Goal: Task Accomplishment & Management: Manage account settings

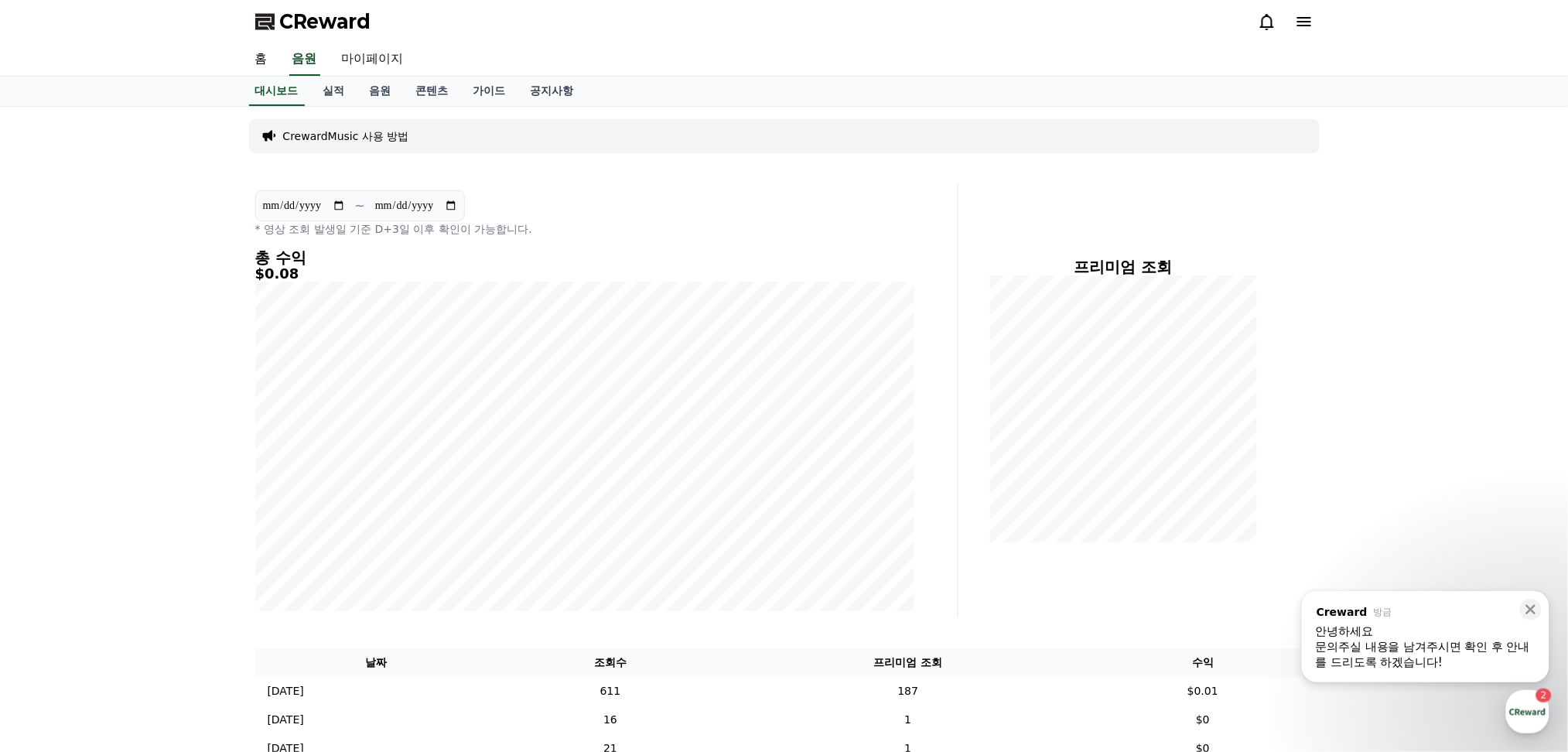
click at [366, 59] on link "마이페이지" at bounding box center [373, 60] width 87 height 33
select select "**********"
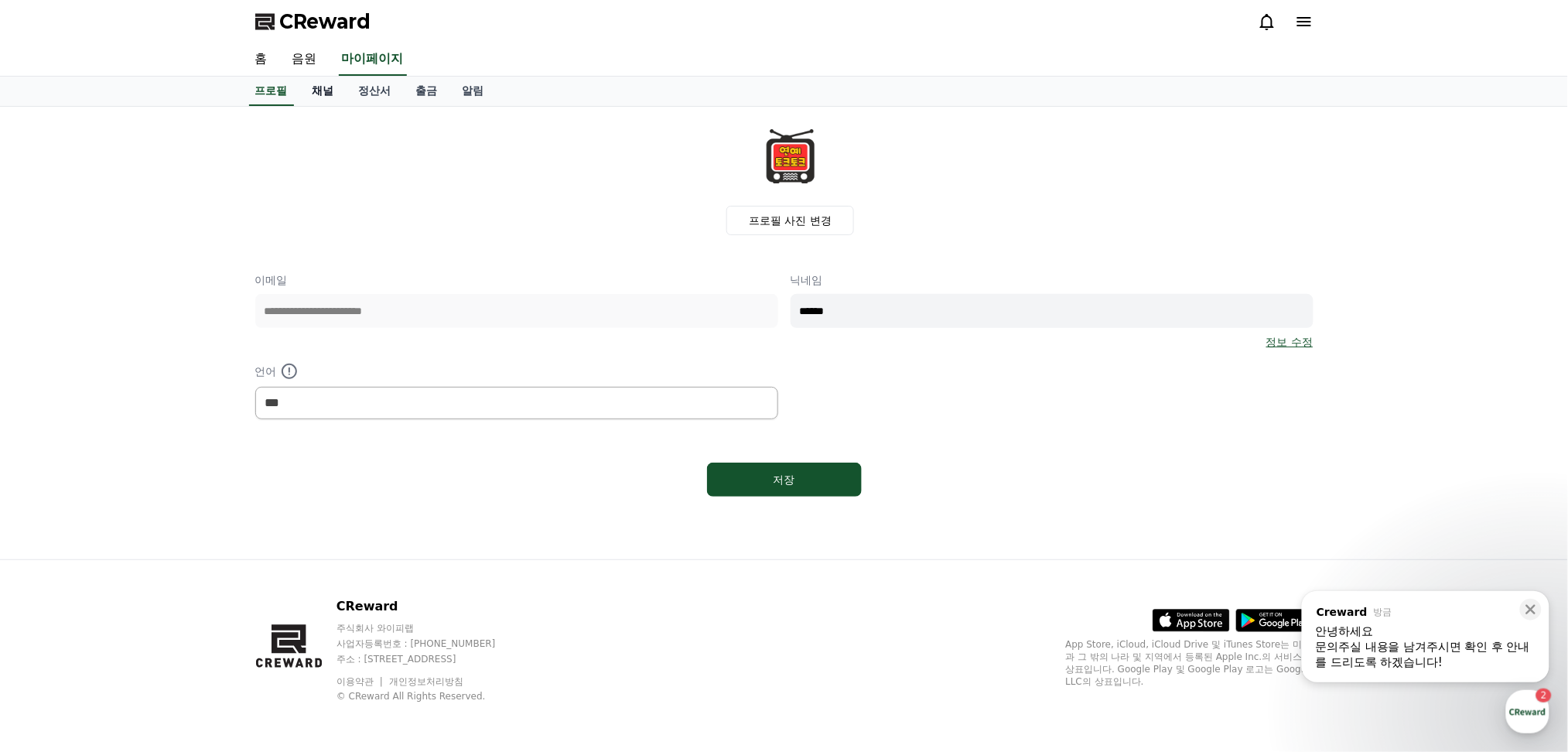
click at [307, 88] on link "채널" at bounding box center [322, 92] width 46 height 29
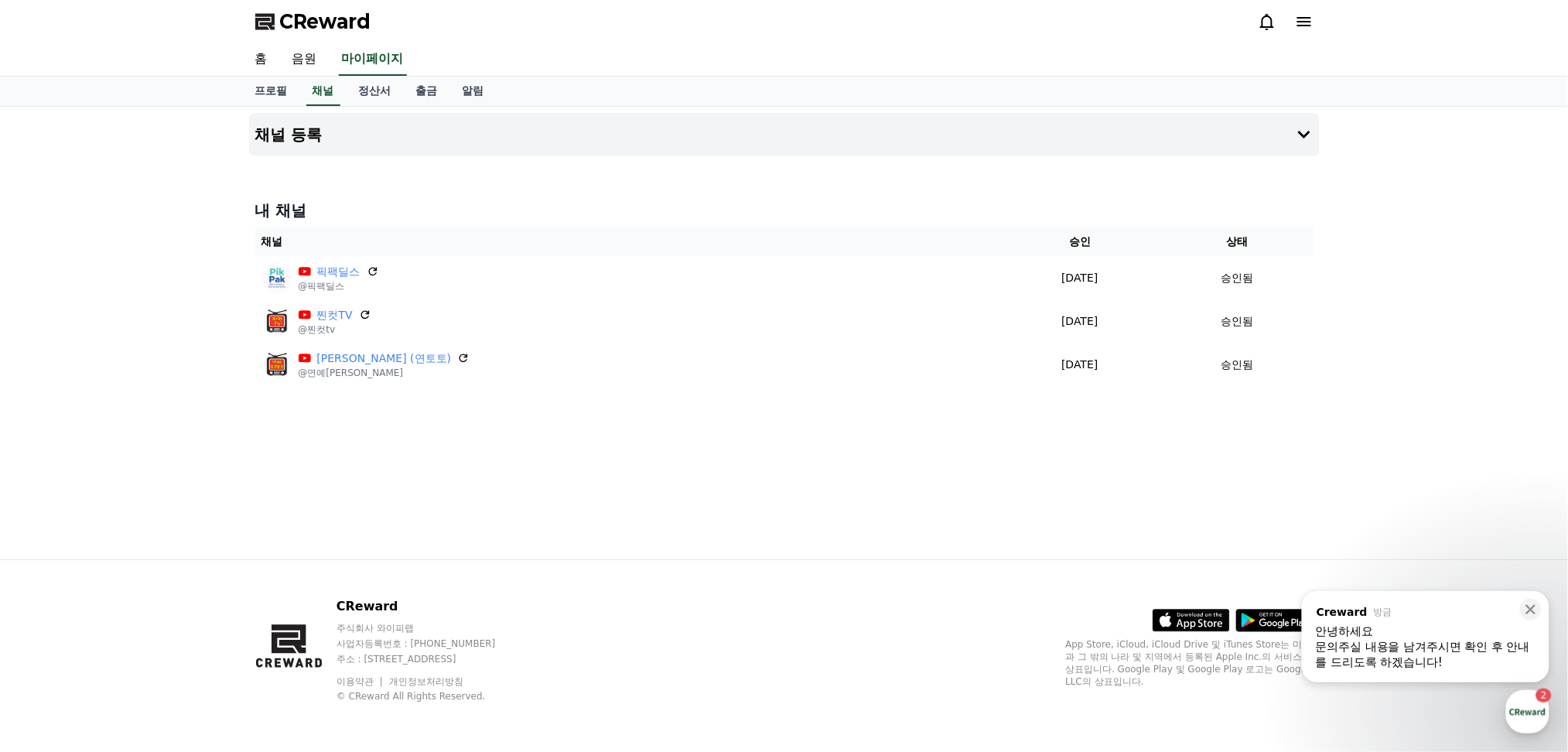
click at [637, 468] on div "채널 등록 내 채널 채널 승인 상태 픽팩딜스 @픽팩딜스 [DATE] 08-24 승인됨 찐컷TV @찐컷tv [DATE] 07-28 승인됨 연예토…" at bounding box center [784, 333] width 1083 height 453
click at [1527, 711] on div "button" at bounding box center [1528, 712] width 43 height 43
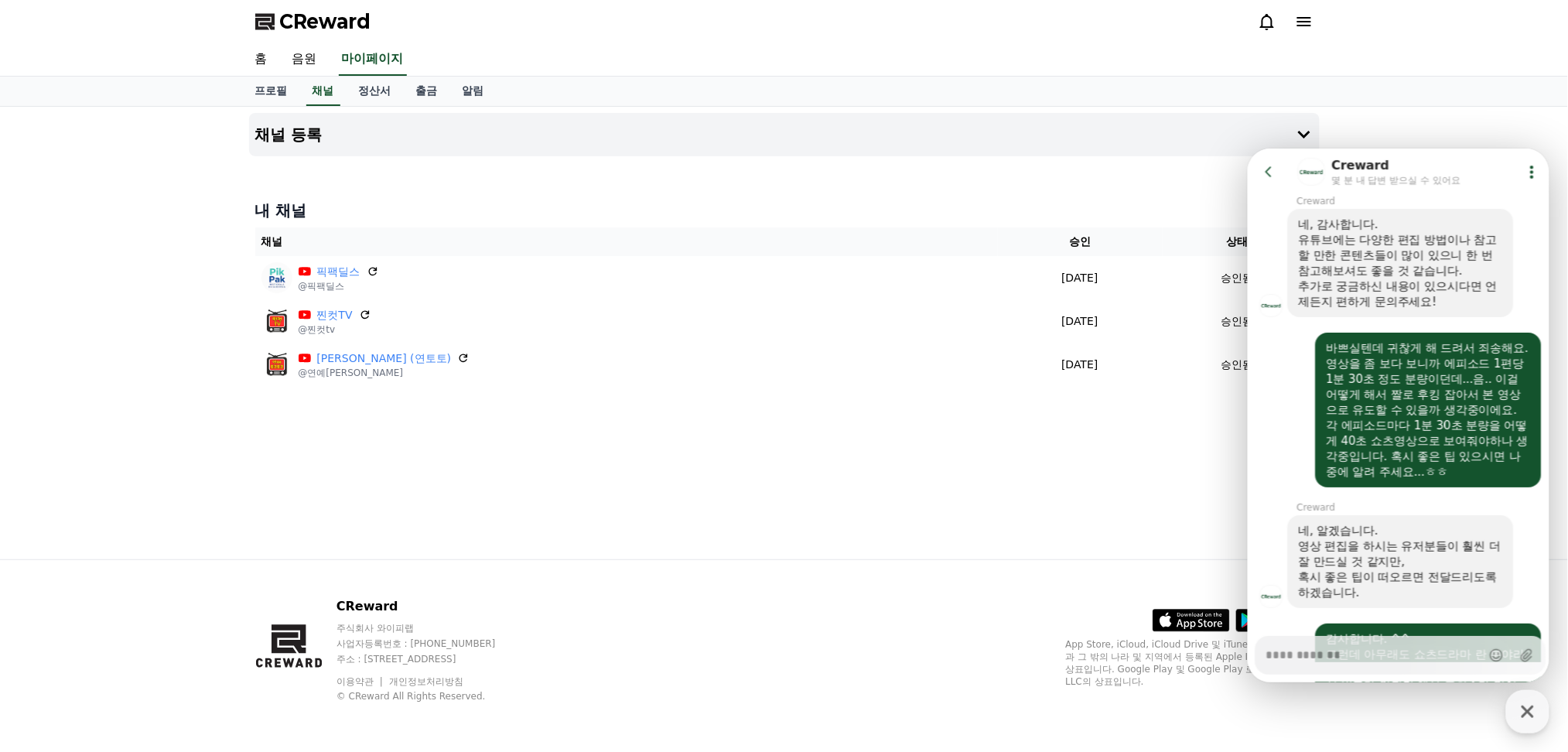
scroll to position [2387, 0]
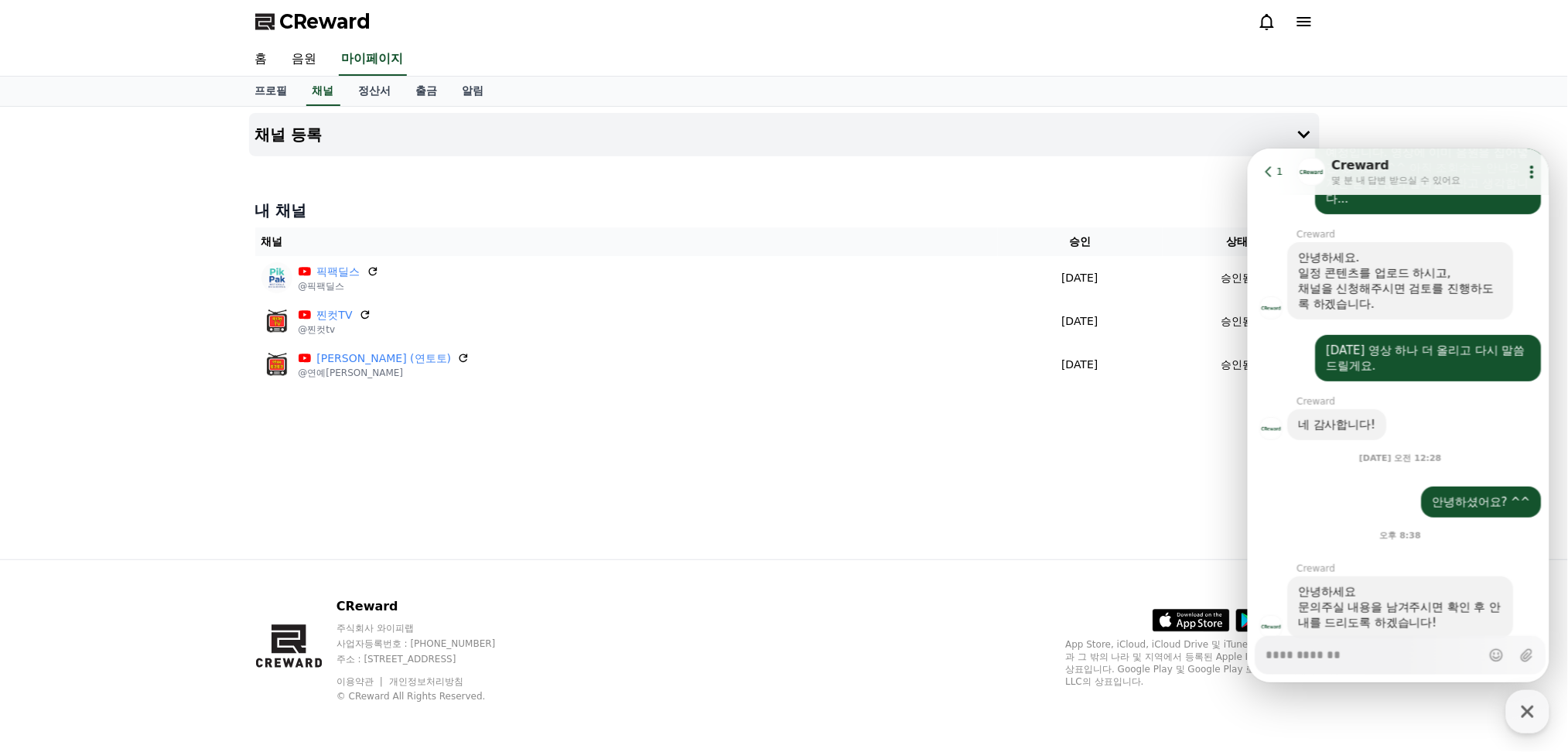
click at [1370, 658] on textarea "Messenger Input Textarea" at bounding box center [1372, 649] width 215 height 26
click at [319, 448] on div "채널 등록 내 채널 채널 승인 상태 픽팩딜스 @픽팩딜스 [DATE] 08-24 승인됨 찐컷TV @찐컷tv [DATE] 07-28 승인됨 연예토…" at bounding box center [784, 333] width 1083 height 453
click at [1531, 170] on icon at bounding box center [1532, 170] width 15 height 15
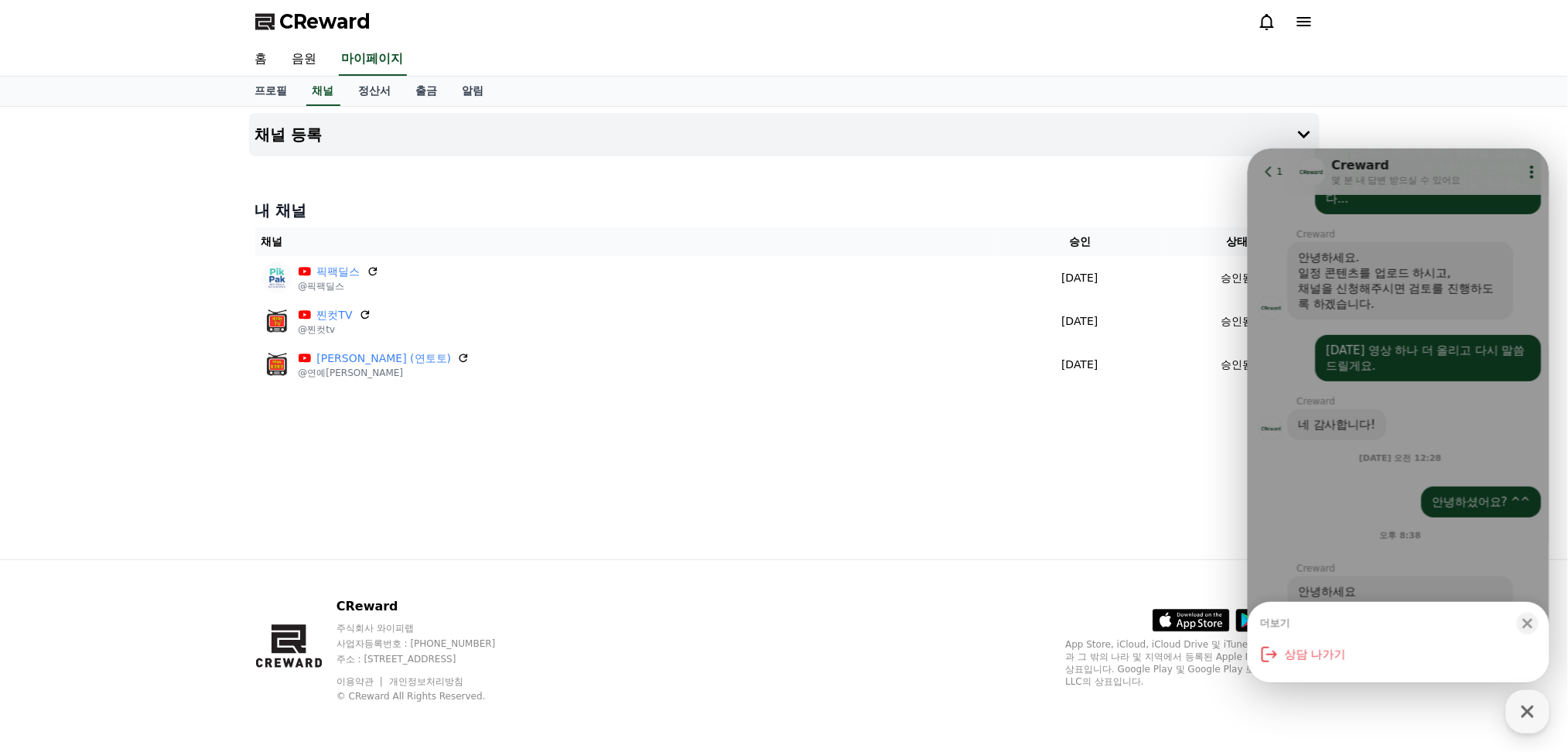
click at [984, 525] on div "채널 등록 내 채널 채널 승인 상태 픽팩딜스 @픽팩딜스 [DATE] 08-24 승인됨 찐컷TV @찐컷tv [DATE] 07-28 승인됨 연예토…" at bounding box center [784, 333] width 1083 height 453
click at [1525, 625] on icon "button" at bounding box center [1527, 623] width 10 height 10
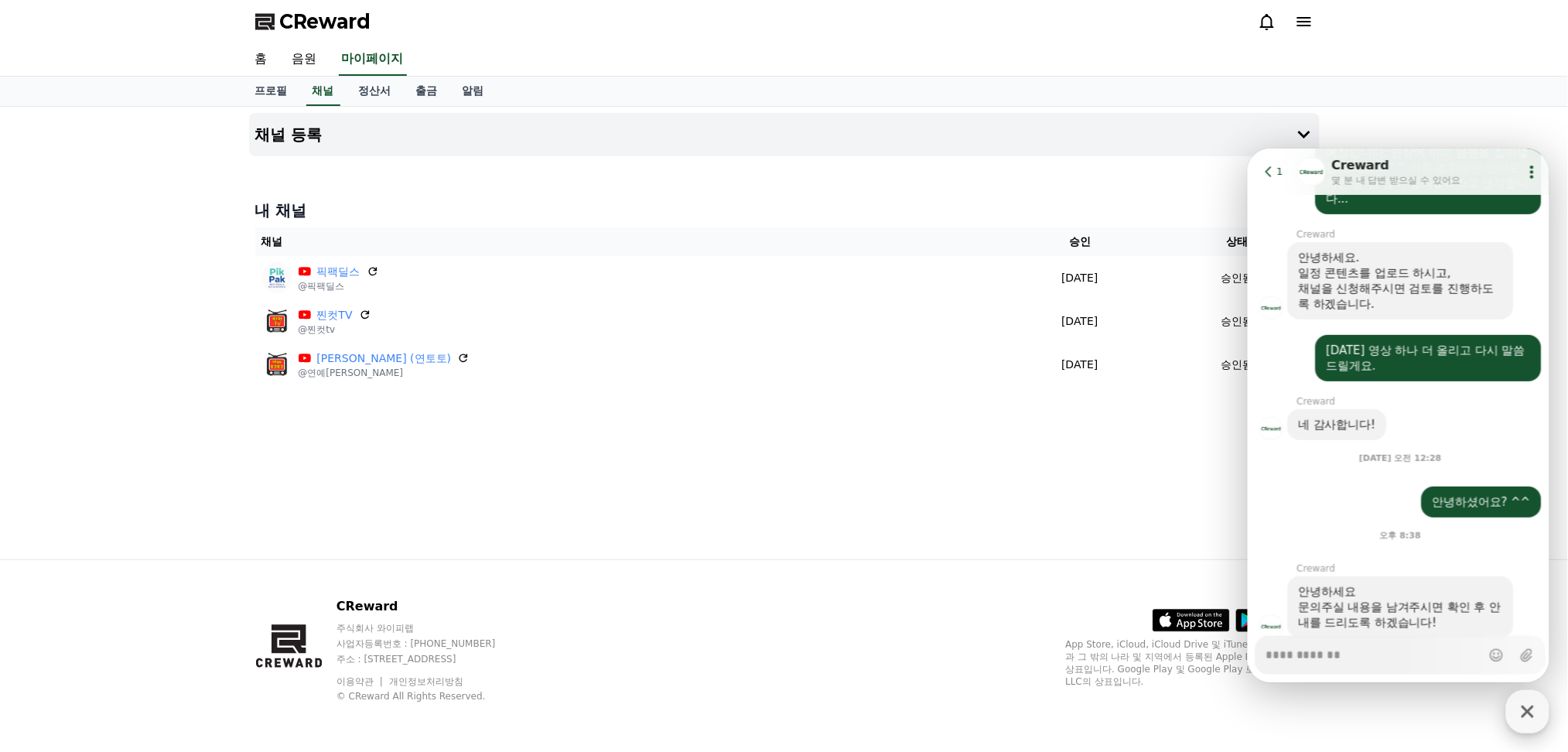
click at [1526, 717] on icon "button" at bounding box center [1528, 711] width 28 height 28
type textarea "*"
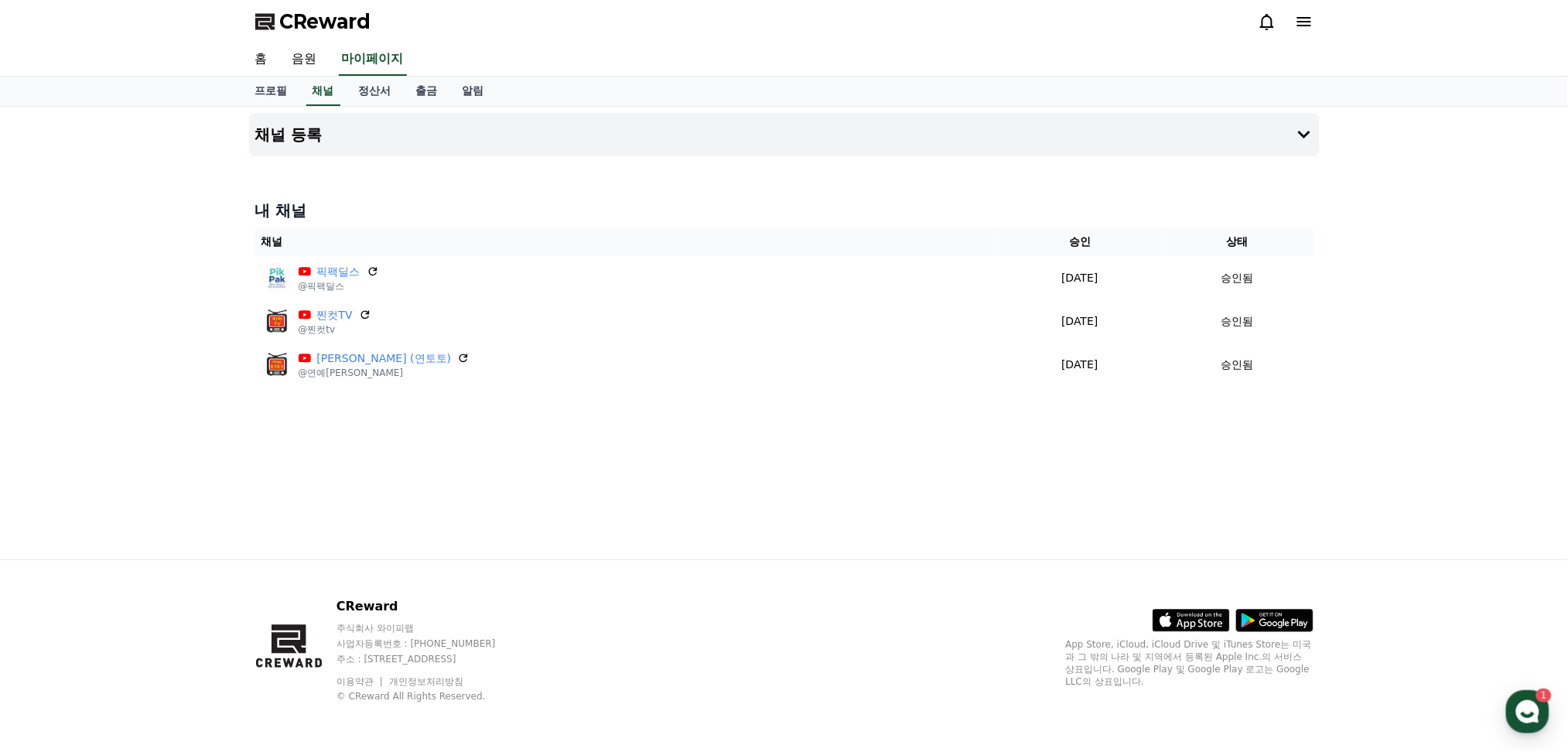
click at [838, 468] on div "채널 등록 내 채널 채널 승인 상태 픽팩딜스 @픽팩딜스 [DATE] 08-24 승인됨 찐컷TV @찐컷tv [DATE] 07-28 승인됨 연예토…" at bounding box center [784, 333] width 1083 height 453
